Goal: Go to known website: Access a specific website the user already knows

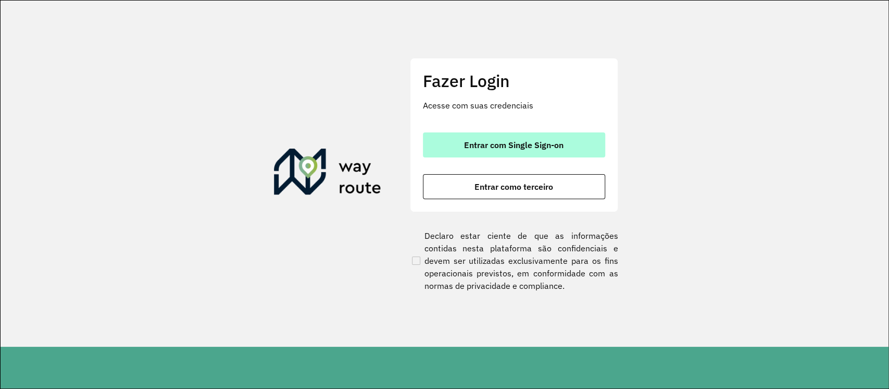
click at [457, 145] on button "Entrar com Single Sign-on" at bounding box center [514, 144] width 182 height 25
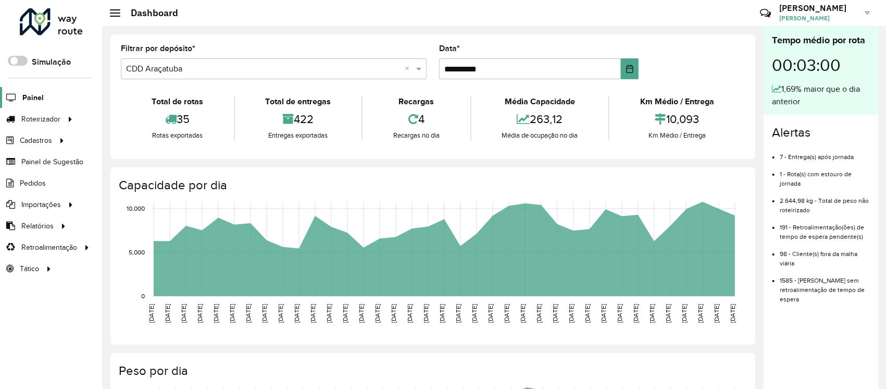
click at [21, 95] on link "Painel" at bounding box center [22, 97] width 44 height 21
